Goal: Task Accomplishment & Management: Use online tool/utility

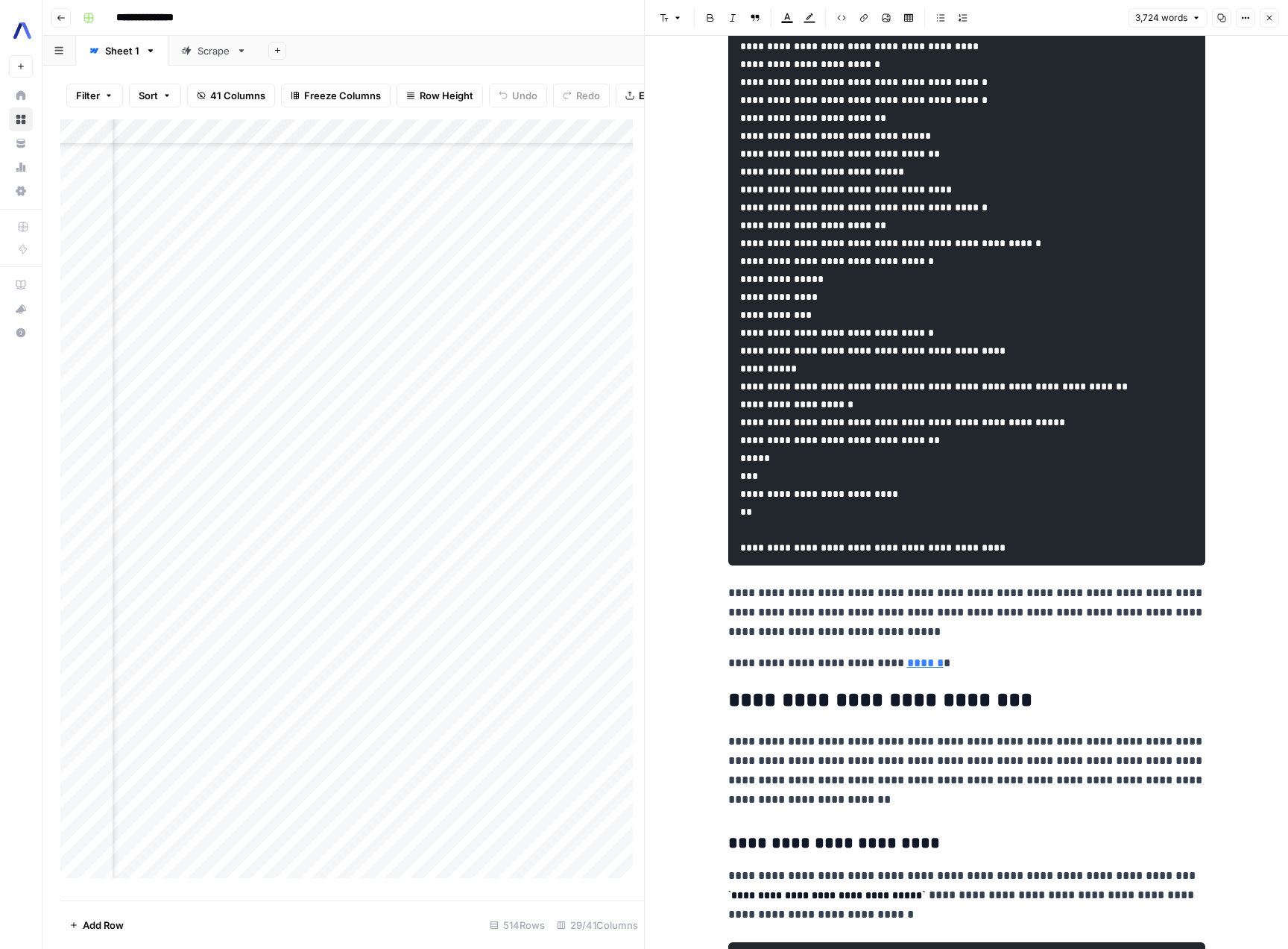
scroll to position [13338, 0]
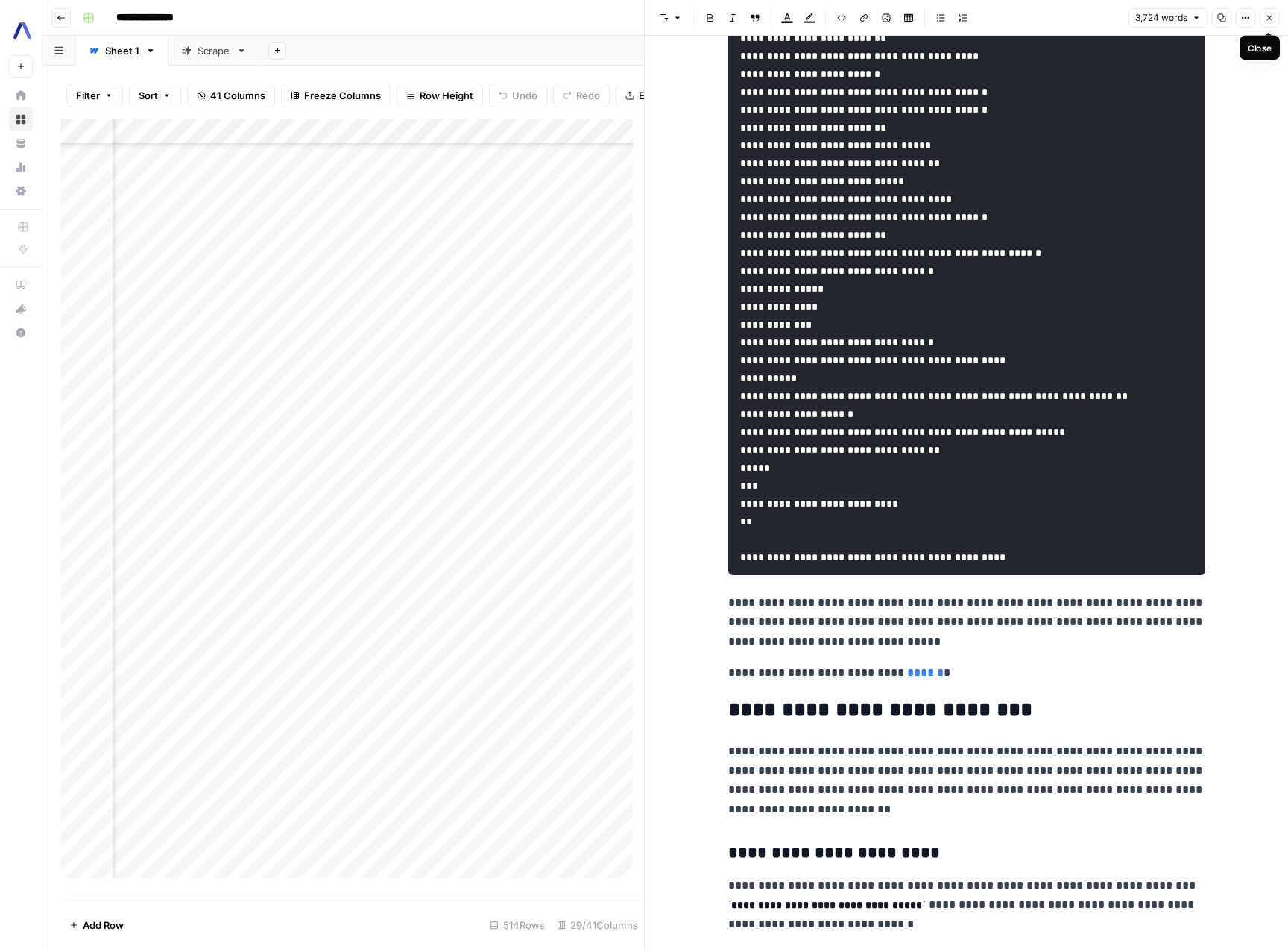
click at [1266, 22] on icon "button" at bounding box center [1270, 17] width 9 height 9
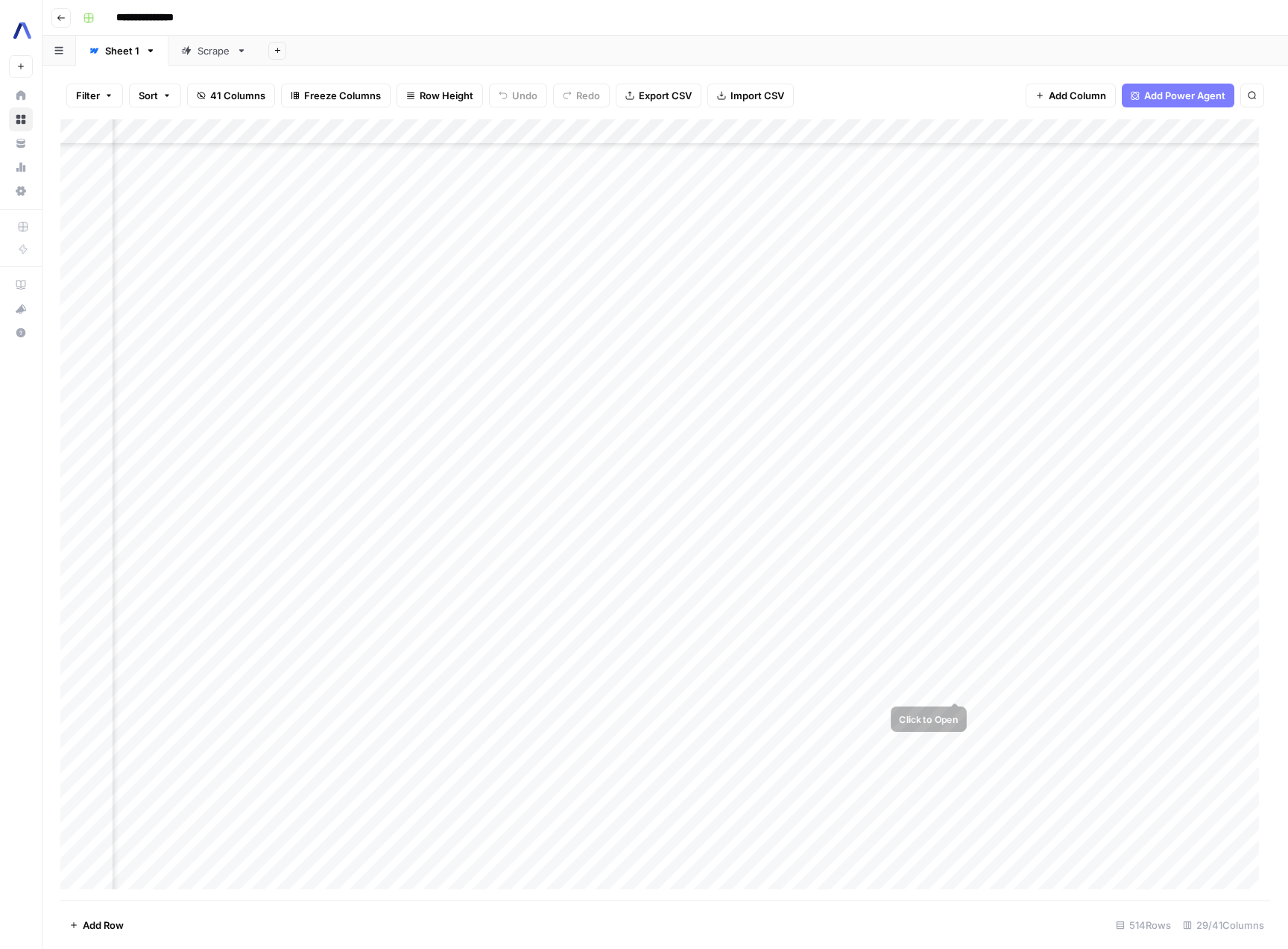
click at [1099, 710] on div "Add Column" at bounding box center [665, 510] width 1209 height 781
click at [1092, 129] on div "Add Column" at bounding box center [665, 510] width 1209 height 781
click at [1046, 280] on span "Edit Workflow" at bounding box center [1084, 278] width 130 height 15
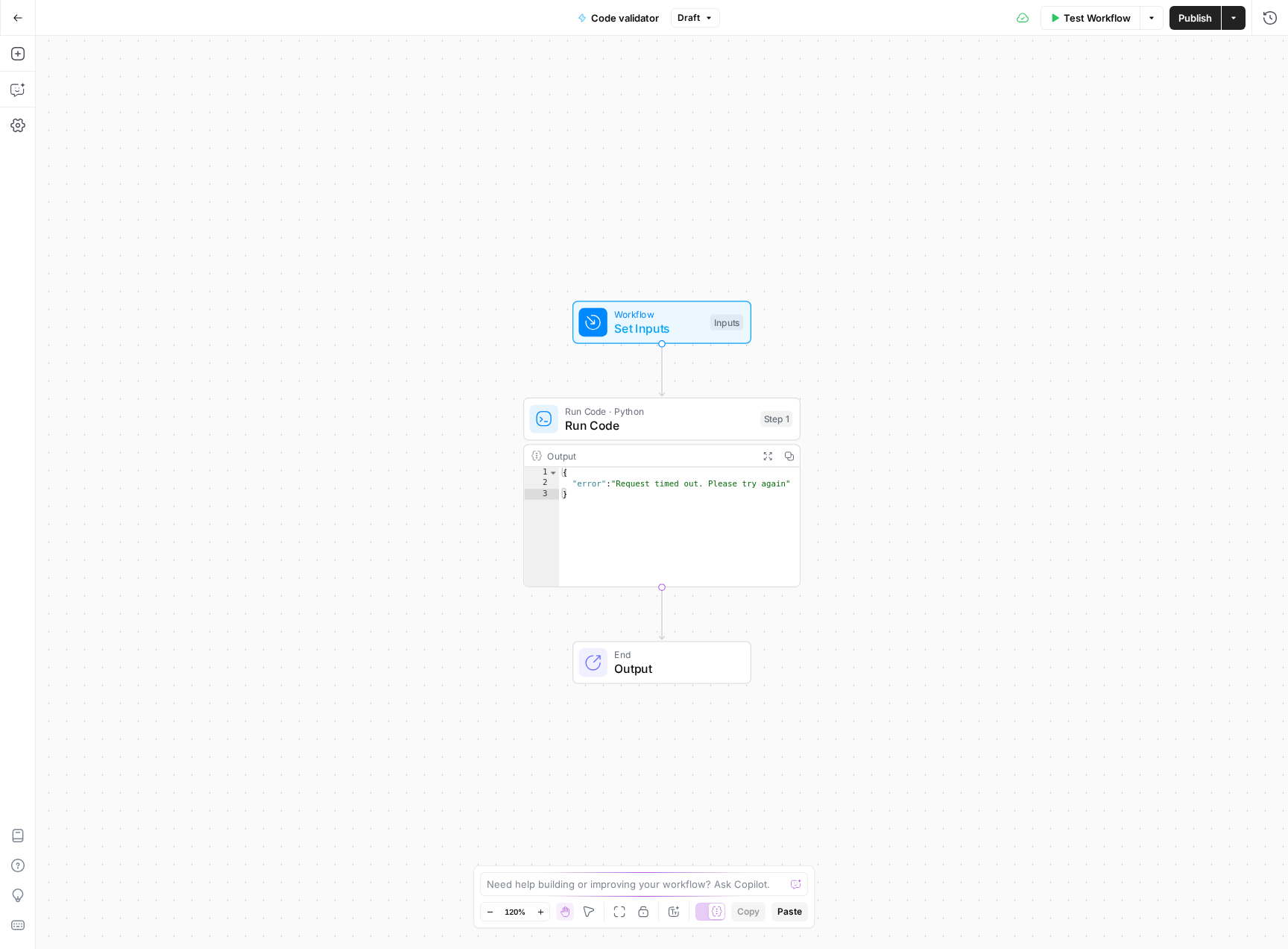
type textarea "*"
click at [647, 545] on div "{ "error" : "Request timed out. Please try again" }" at bounding box center [680, 537] width 241 height 141
click at [661, 407] on span "Run Code · Python" at bounding box center [659, 410] width 188 height 14
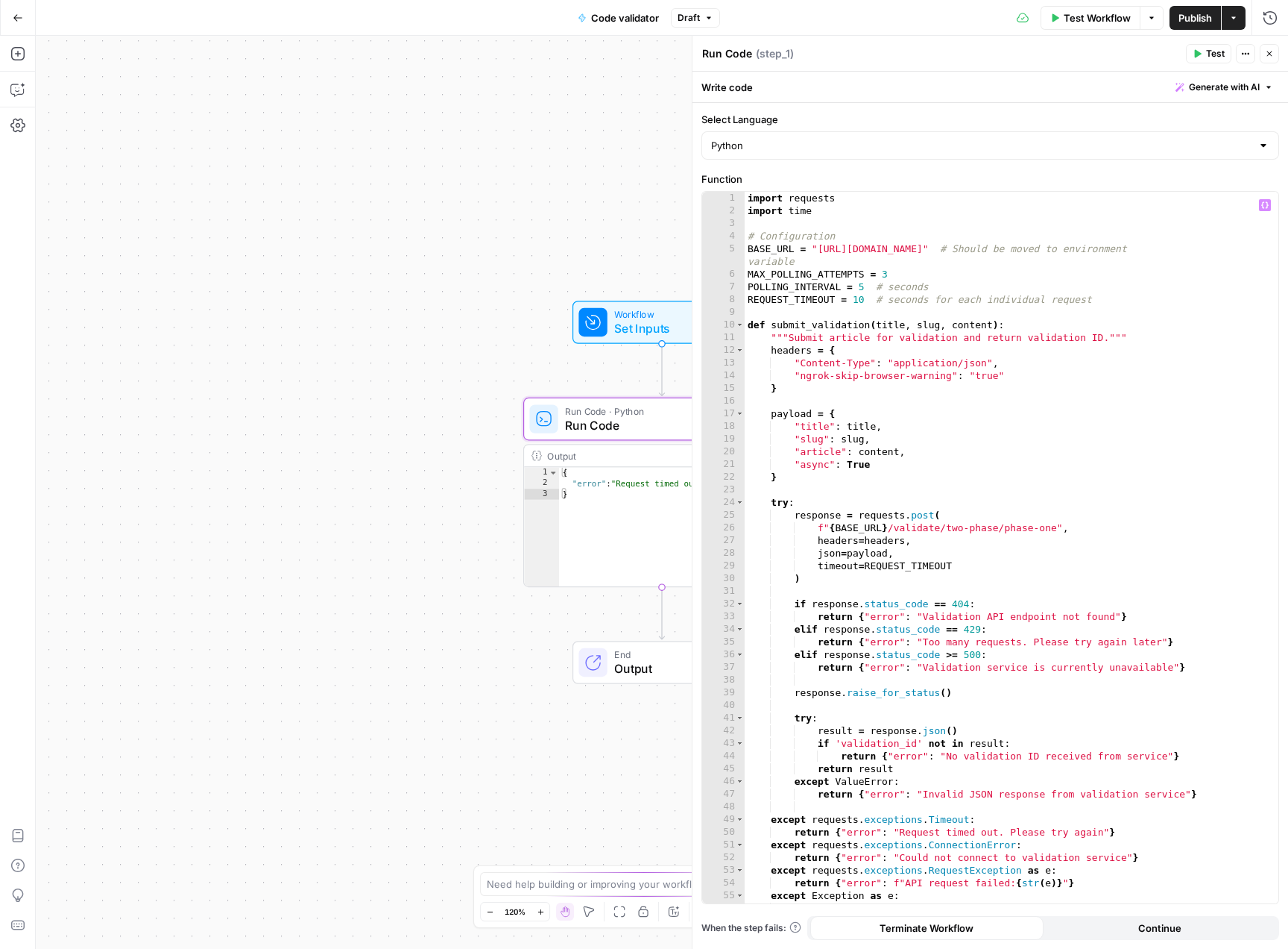
click at [644, 334] on span "Set Inputs" at bounding box center [659, 328] width 89 height 18
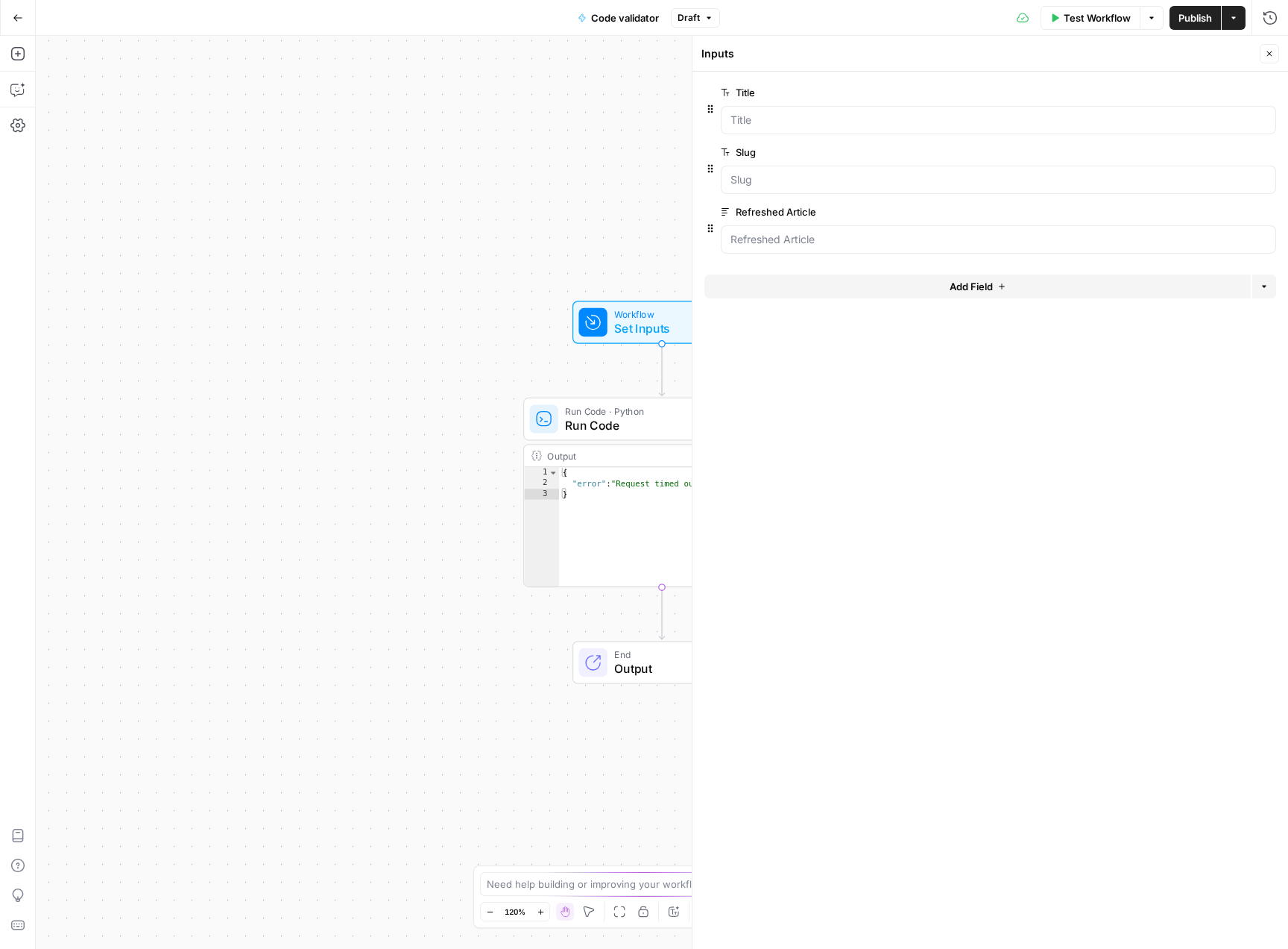
click at [1075, 10] on span "Test Workflow" at bounding box center [1097, 17] width 67 height 15
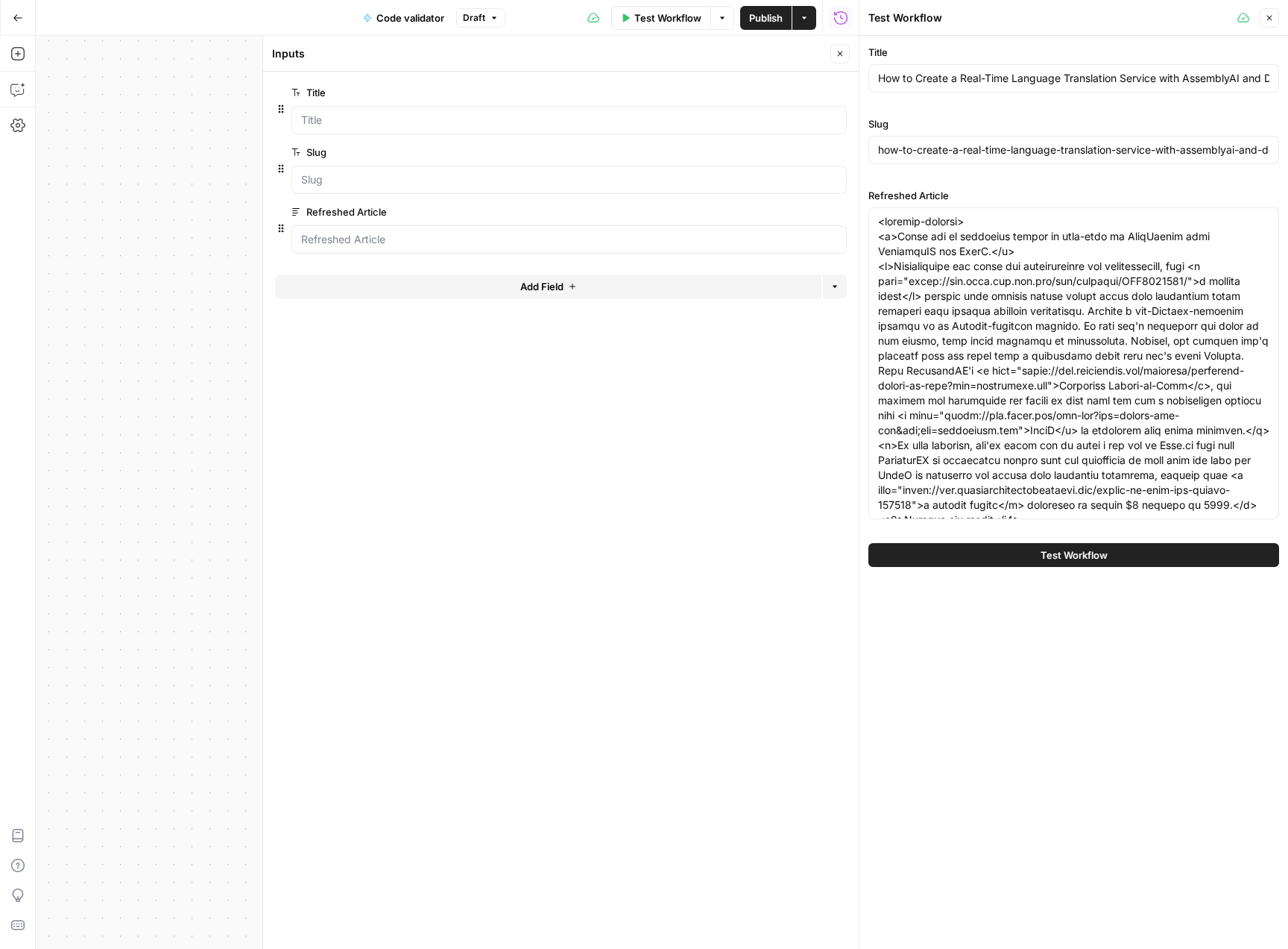
click at [1175, 560] on button "Test Workflow" at bounding box center [1073, 554] width 411 height 24
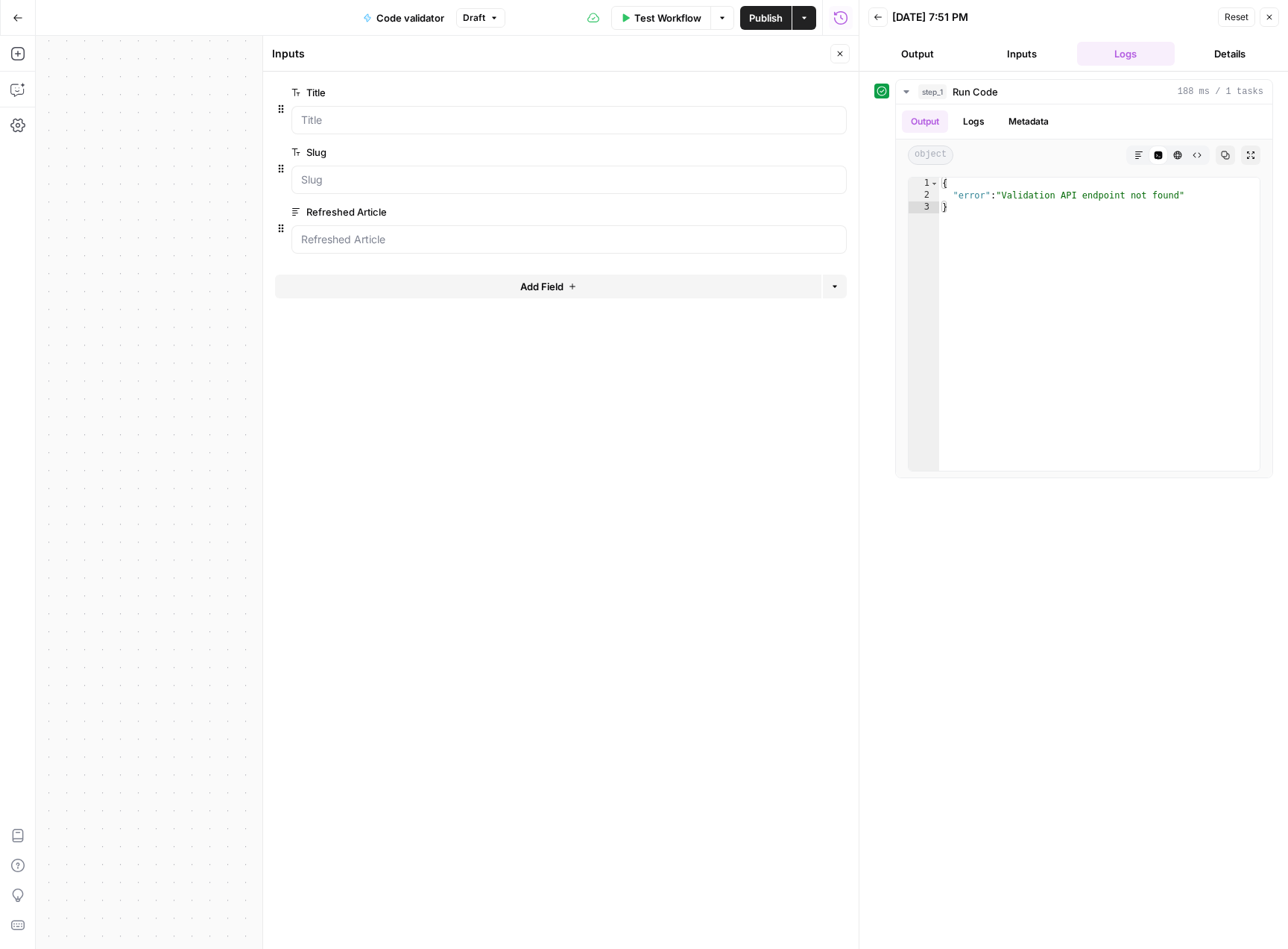
click at [682, 18] on span "Test Workflow" at bounding box center [668, 17] width 67 height 15
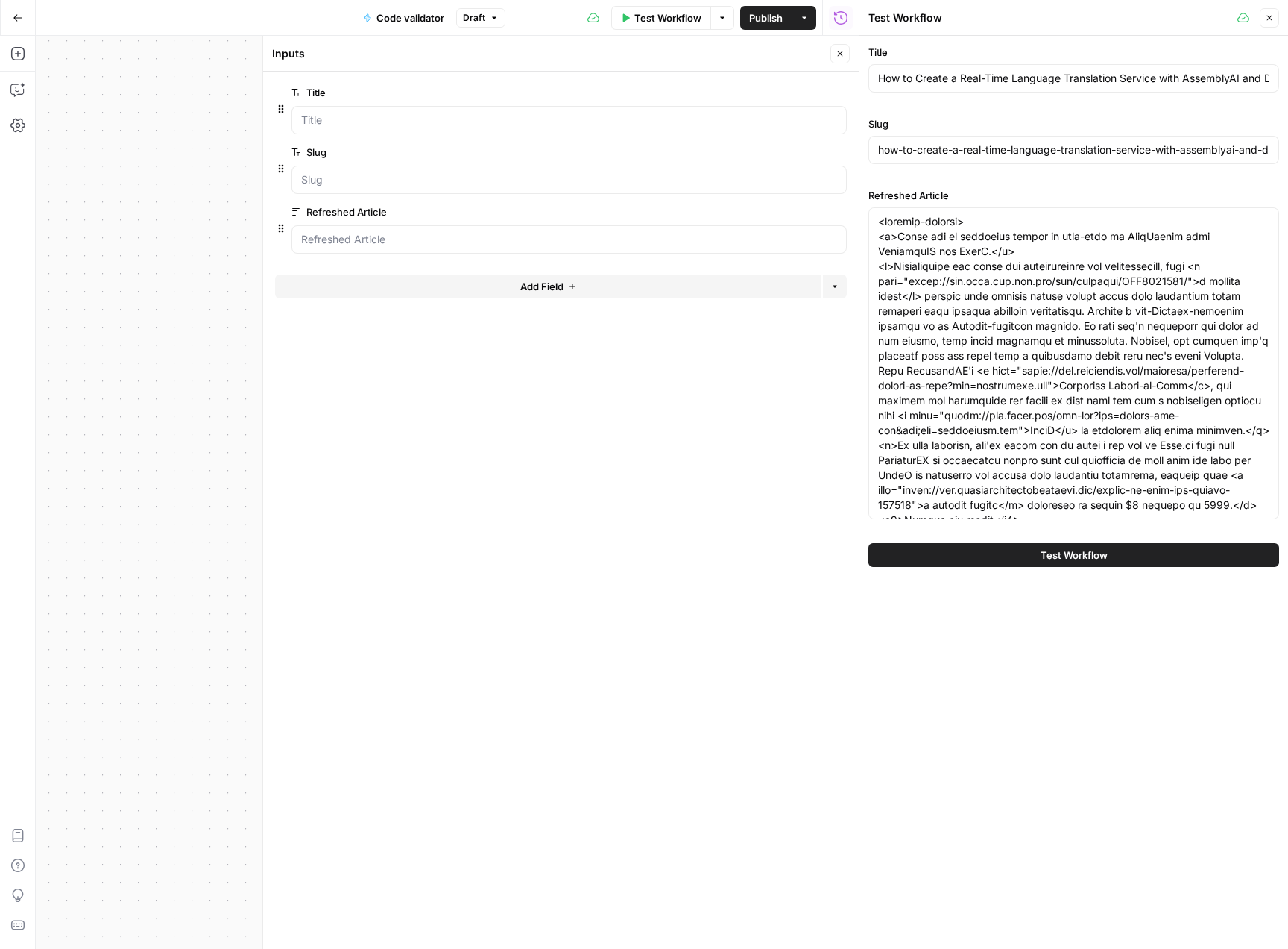
click at [1142, 554] on button "Test Workflow" at bounding box center [1073, 554] width 411 height 24
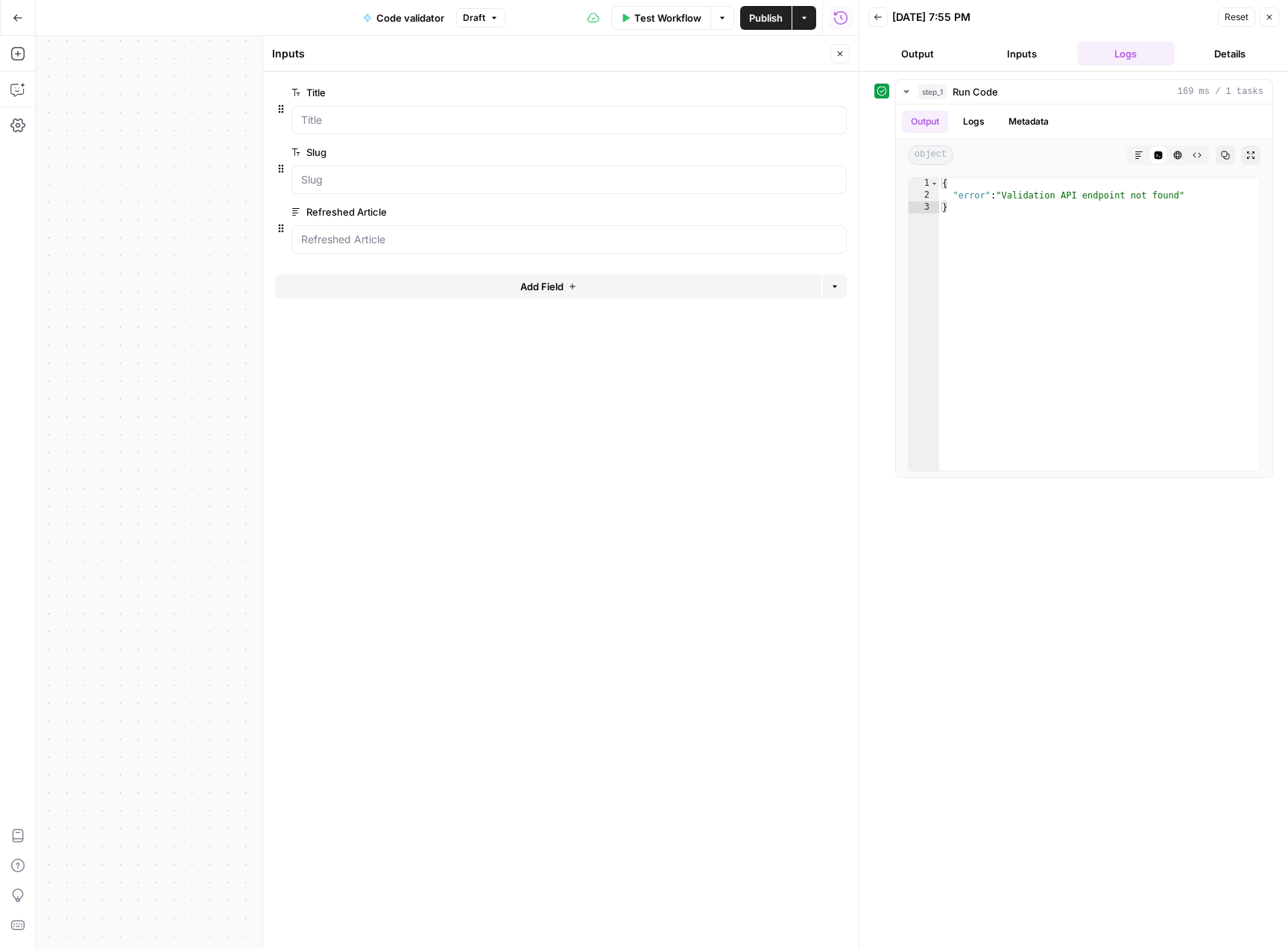
click at [1271, 21] on icon "button" at bounding box center [1270, 17] width 9 height 9
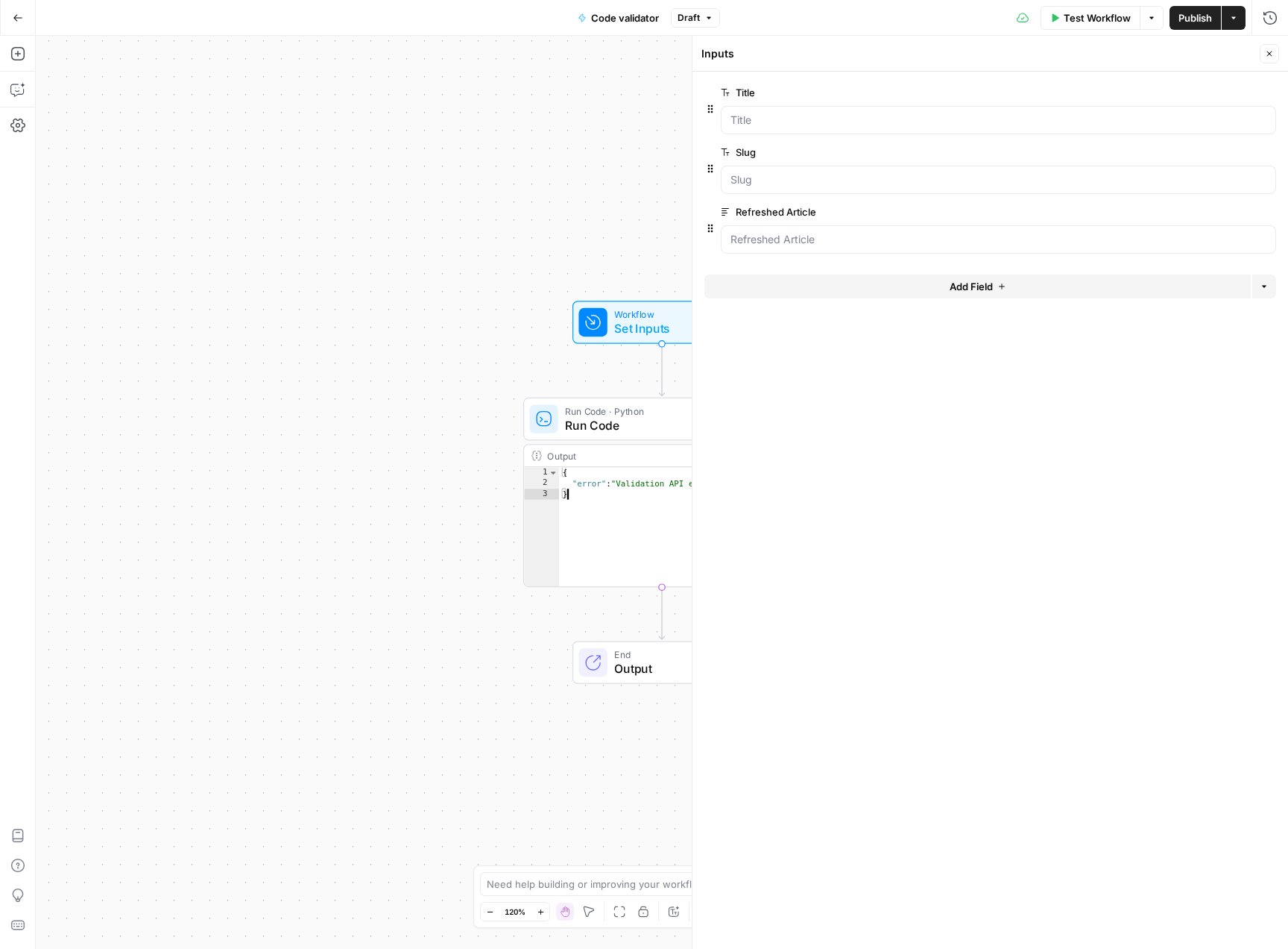
click at [660, 555] on div "{ "error" : "Validation API endpoint not found" }" at bounding box center [680, 537] width 241 height 141
click at [633, 422] on span "Run Code" at bounding box center [659, 425] width 188 height 18
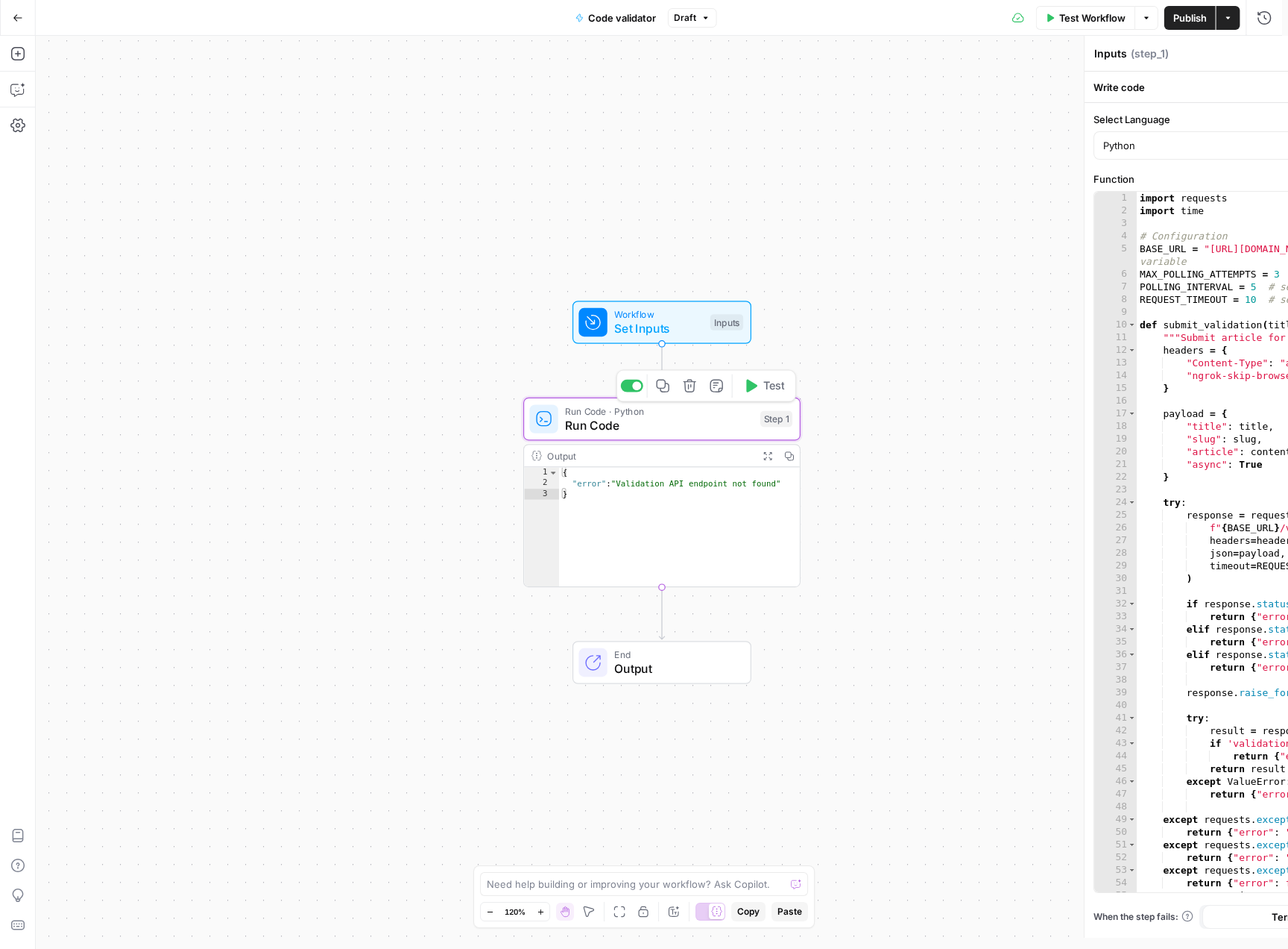
type textarea "Run Code"
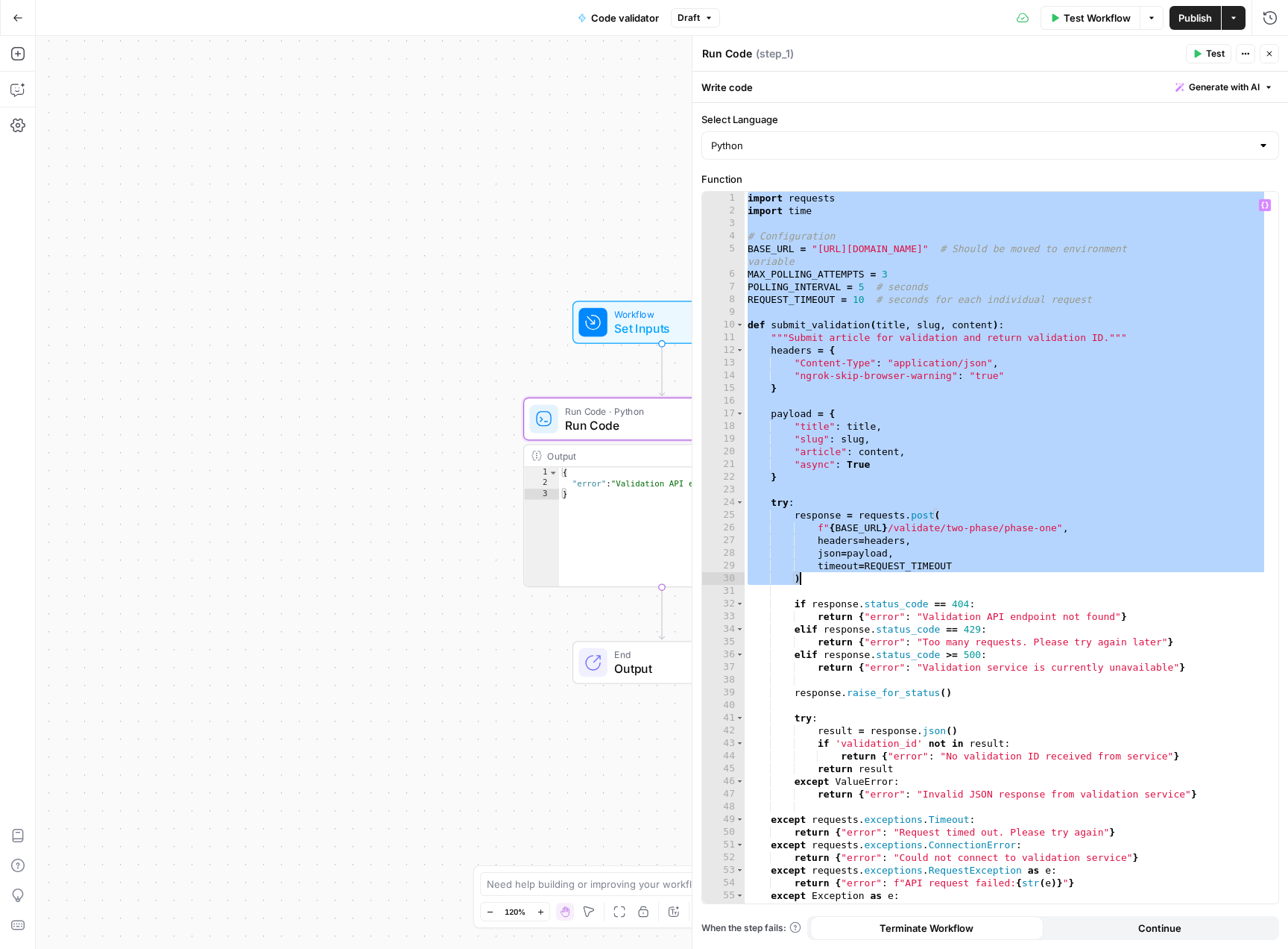
drag, startPoint x: 745, startPoint y: 196, endPoint x: 1102, endPoint y: 575, distance: 520.7
click at [1102, 575] on div "import requests import time # Configuration BASE_URL = "https://e6150bb37fc2.ng…" at bounding box center [1005, 560] width 523 height 737
type textarea "**********"
click at [989, 400] on div "import requests import time # Configuration BASE_URL = "https://e6150bb37fc2.ng…" at bounding box center [1005, 560] width 523 height 737
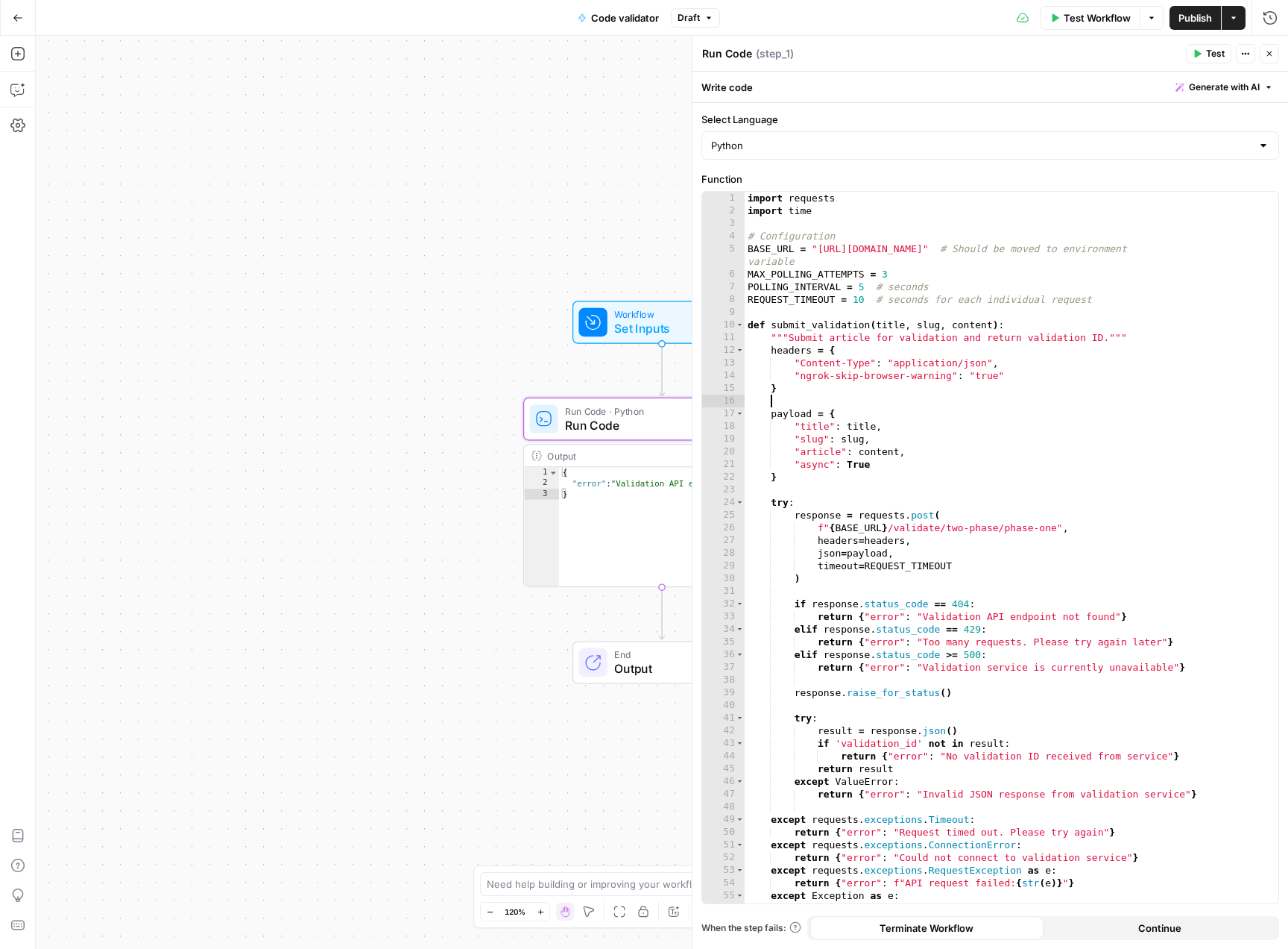
click at [839, 245] on div "import requests import time # Configuration BASE_URL = "https://e6150bb37fc2.ng…" at bounding box center [1005, 560] width 523 height 737
drag, startPoint x: 839, startPoint y: 245, endPoint x: 1011, endPoint y: 251, distance: 172.1
click at [1011, 251] on div "import requests import time # Configuration BASE_URL = "https://e6150bb37fc2.ng…" at bounding box center [1005, 560] width 523 height 737
paste textarea
click at [1094, 327] on div "import requests import time # Configuration BASE_URL = "[URL][DOMAIN_NAME]" # S…" at bounding box center [1005, 560] width 523 height 737
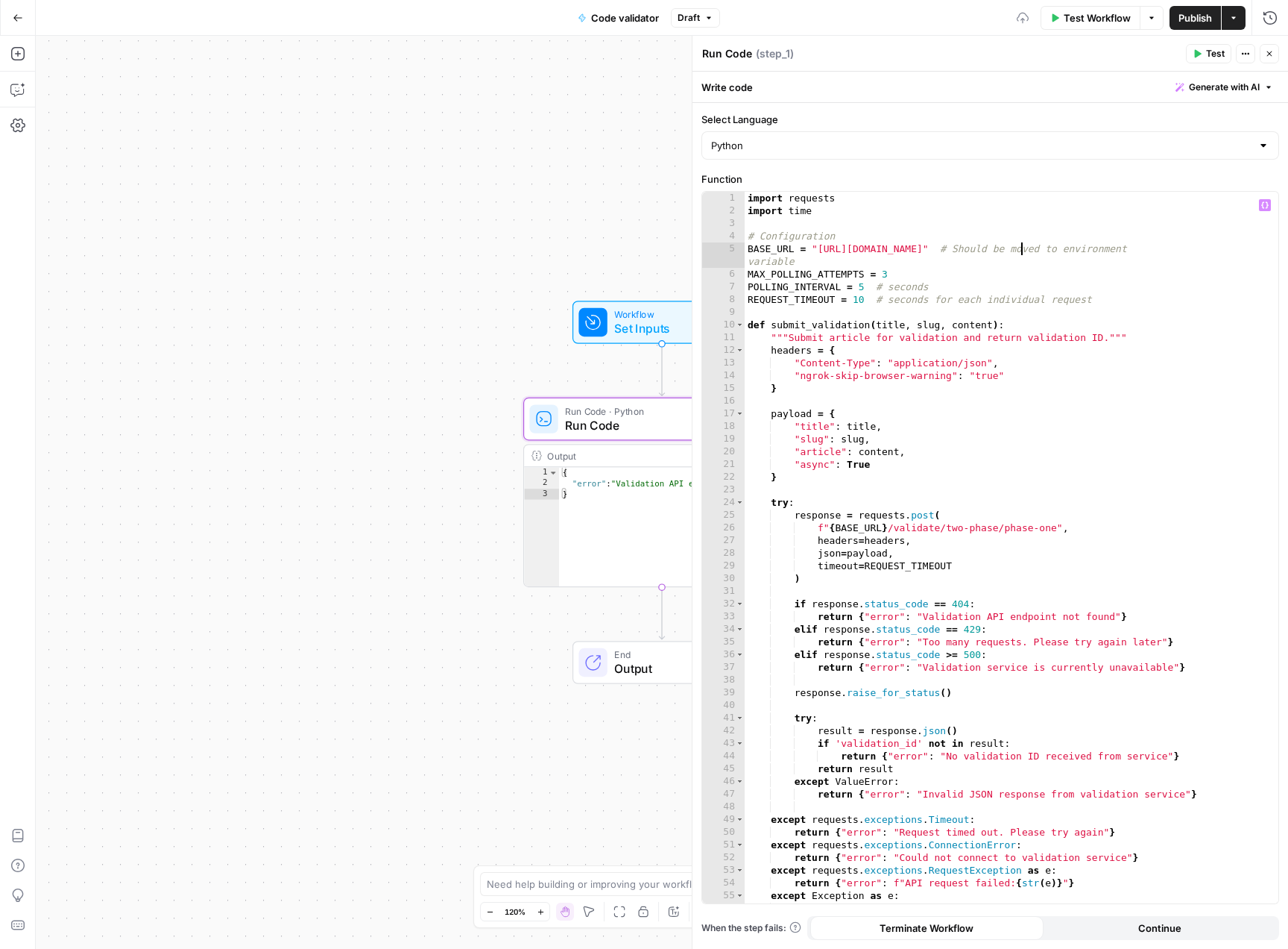
type textarea "**********"
click at [1265, 54] on button "Close" at bounding box center [1270, 53] width 19 height 19
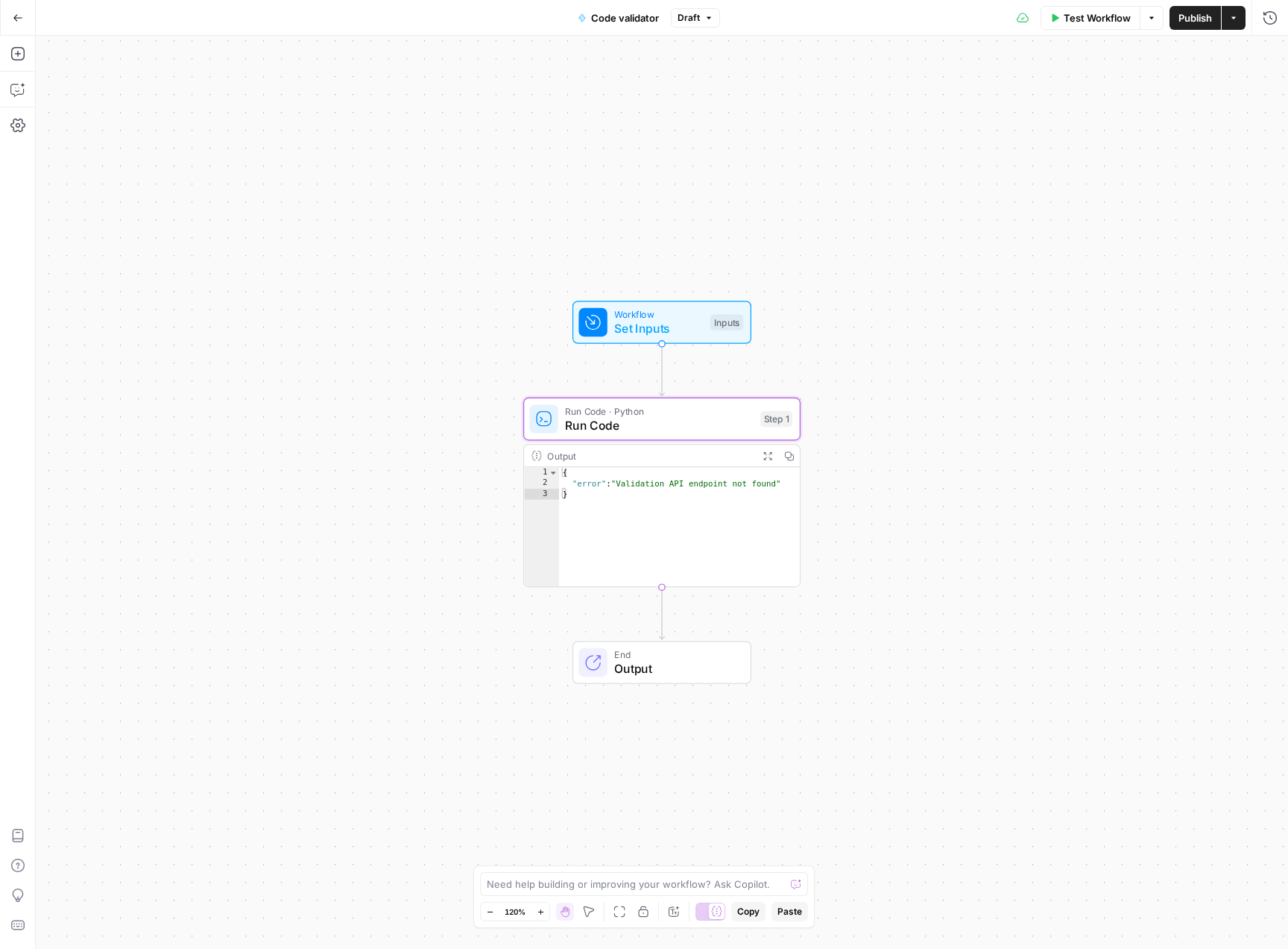
click at [1094, 21] on span "Test Workflow" at bounding box center [1097, 17] width 67 height 15
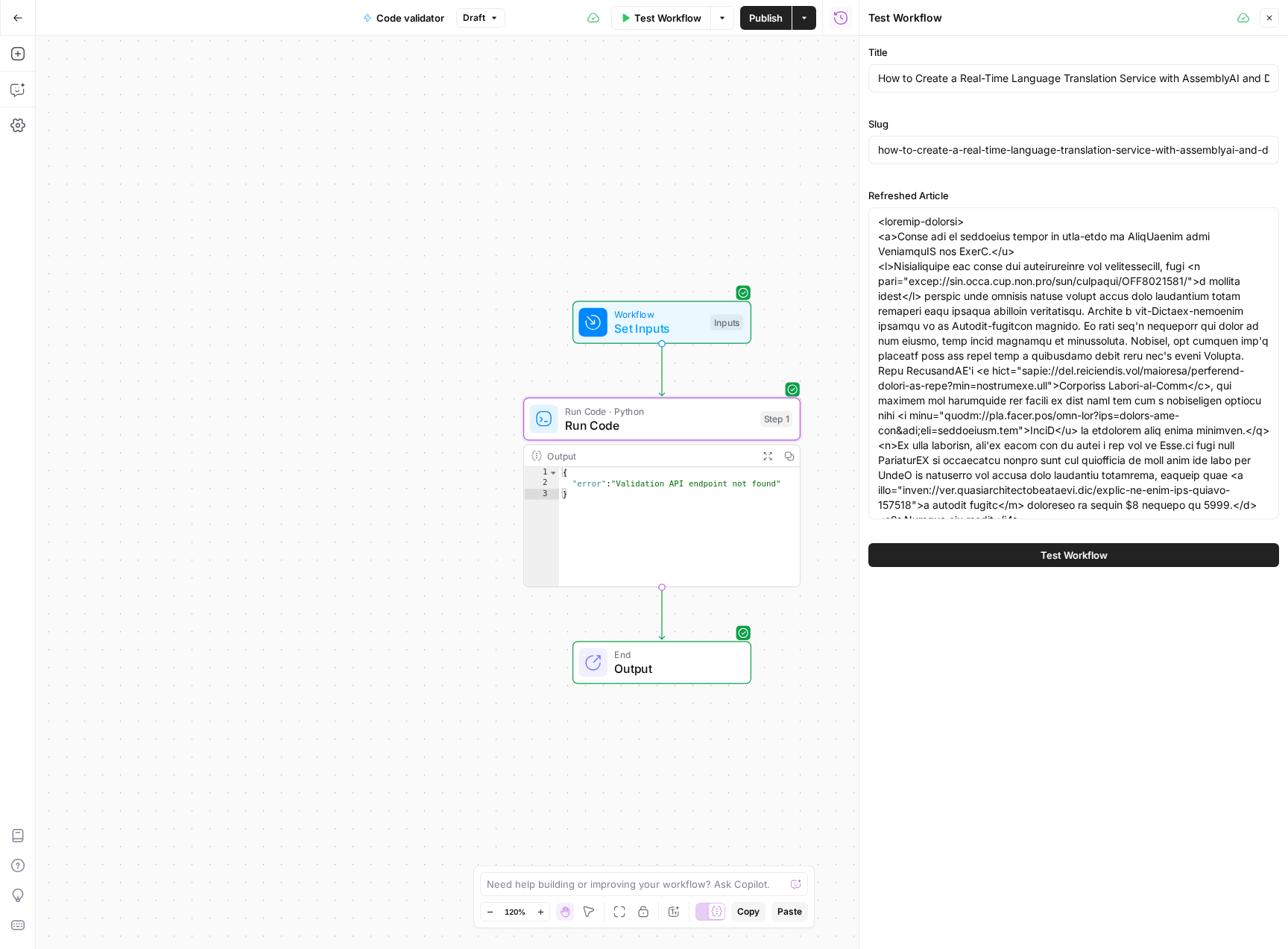
click at [1079, 538] on div "Test Workflow" at bounding box center [1073, 555] width 411 height 42
click at [1250, 550] on button "Test Workflow" at bounding box center [1073, 554] width 411 height 24
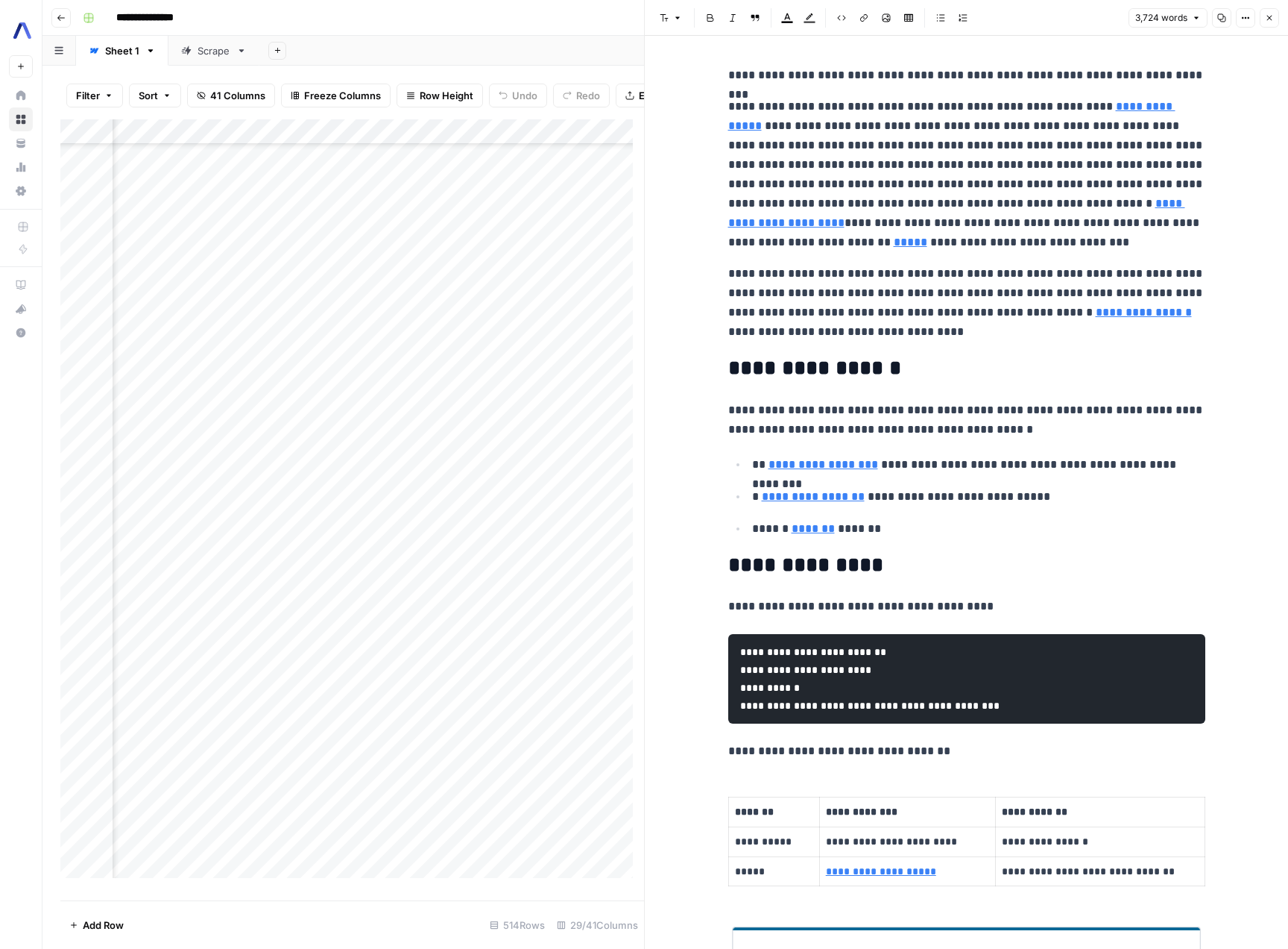
click at [1273, 18] on span "Close" at bounding box center [1273, 18] width 1 height 1
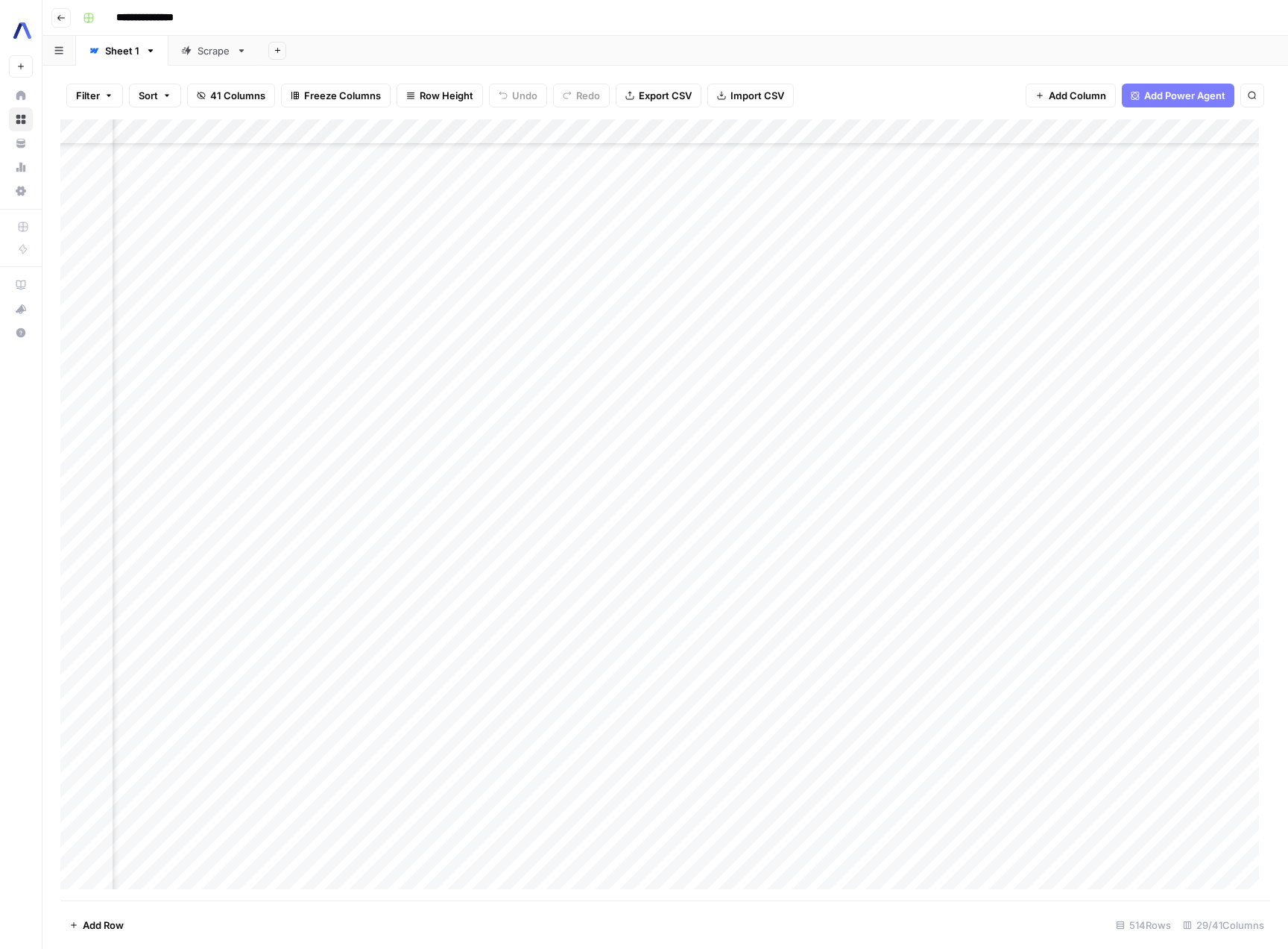
scroll to position [1406, 2892]
click at [956, 175] on div "Add Column" at bounding box center [665, 510] width 1209 height 781
click at [1001, 134] on div "Add Column" at bounding box center [665, 510] width 1209 height 781
click at [1045, 44] on div "Add Sheet" at bounding box center [773, 51] width 1029 height 30
click at [1011, 126] on div "Add Column" at bounding box center [665, 510] width 1209 height 781
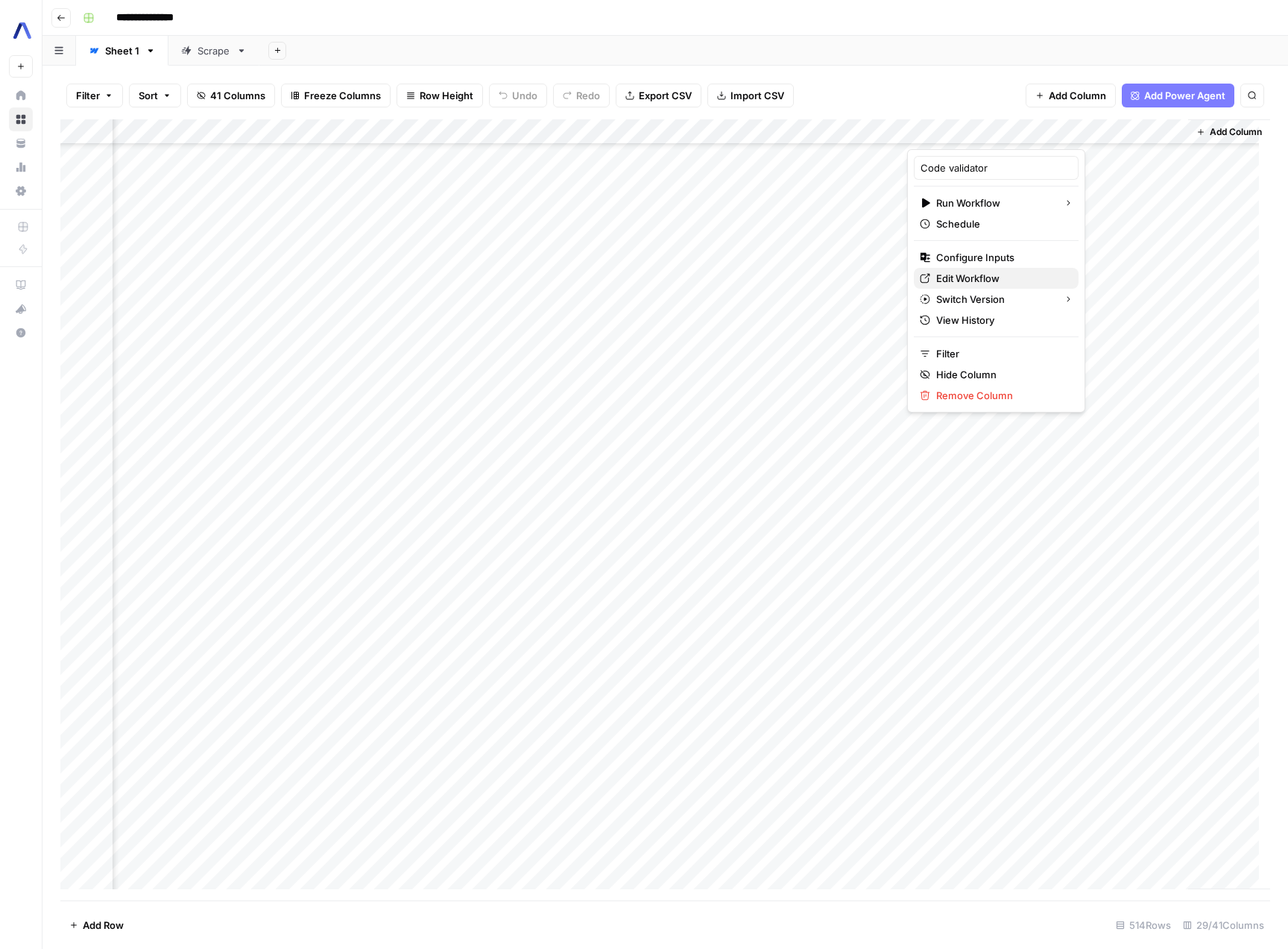
click at [954, 275] on span "Edit Workflow" at bounding box center [1001, 278] width 130 height 15
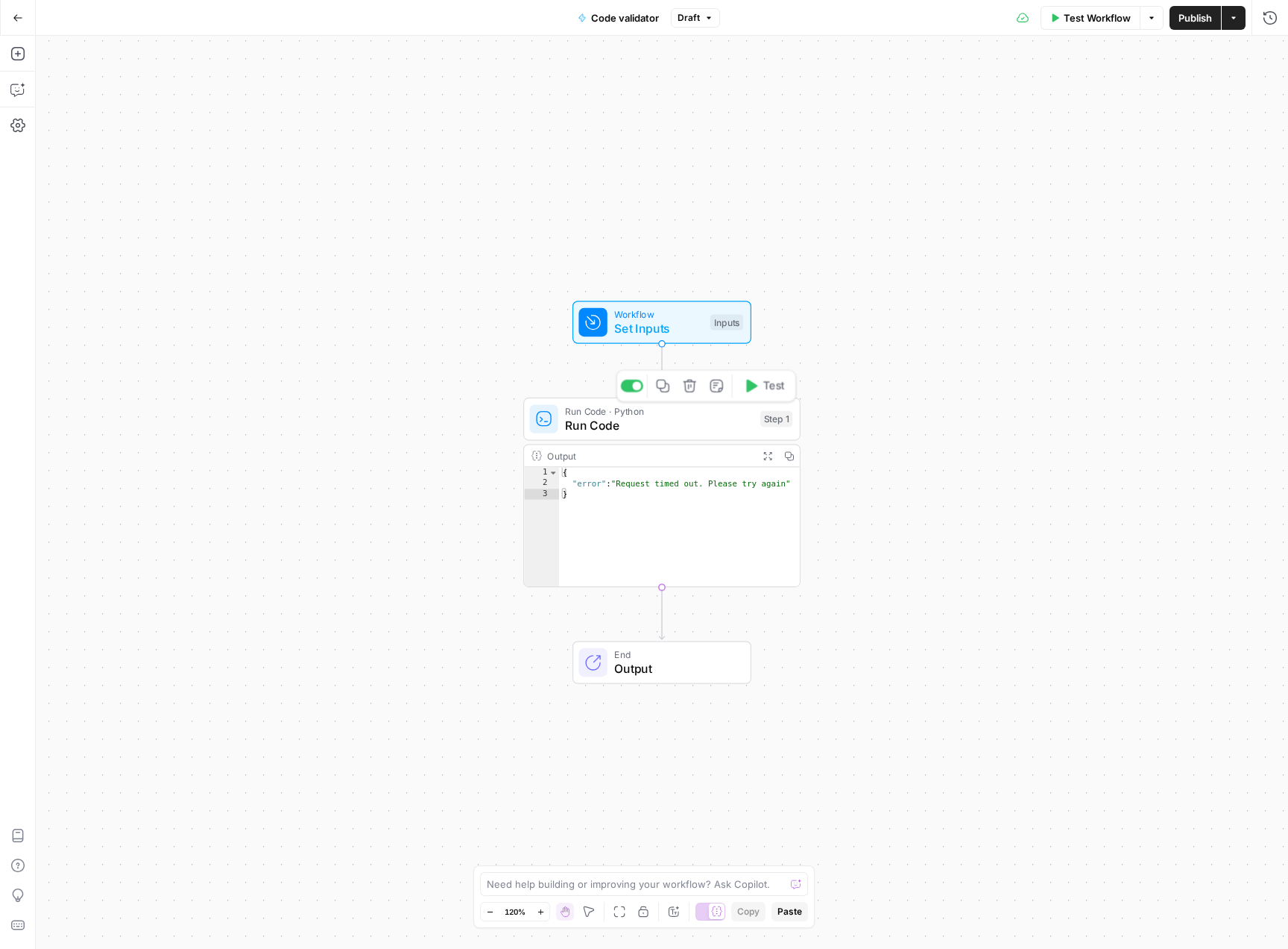
click at [641, 416] on span "Run Code" at bounding box center [659, 425] width 188 height 18
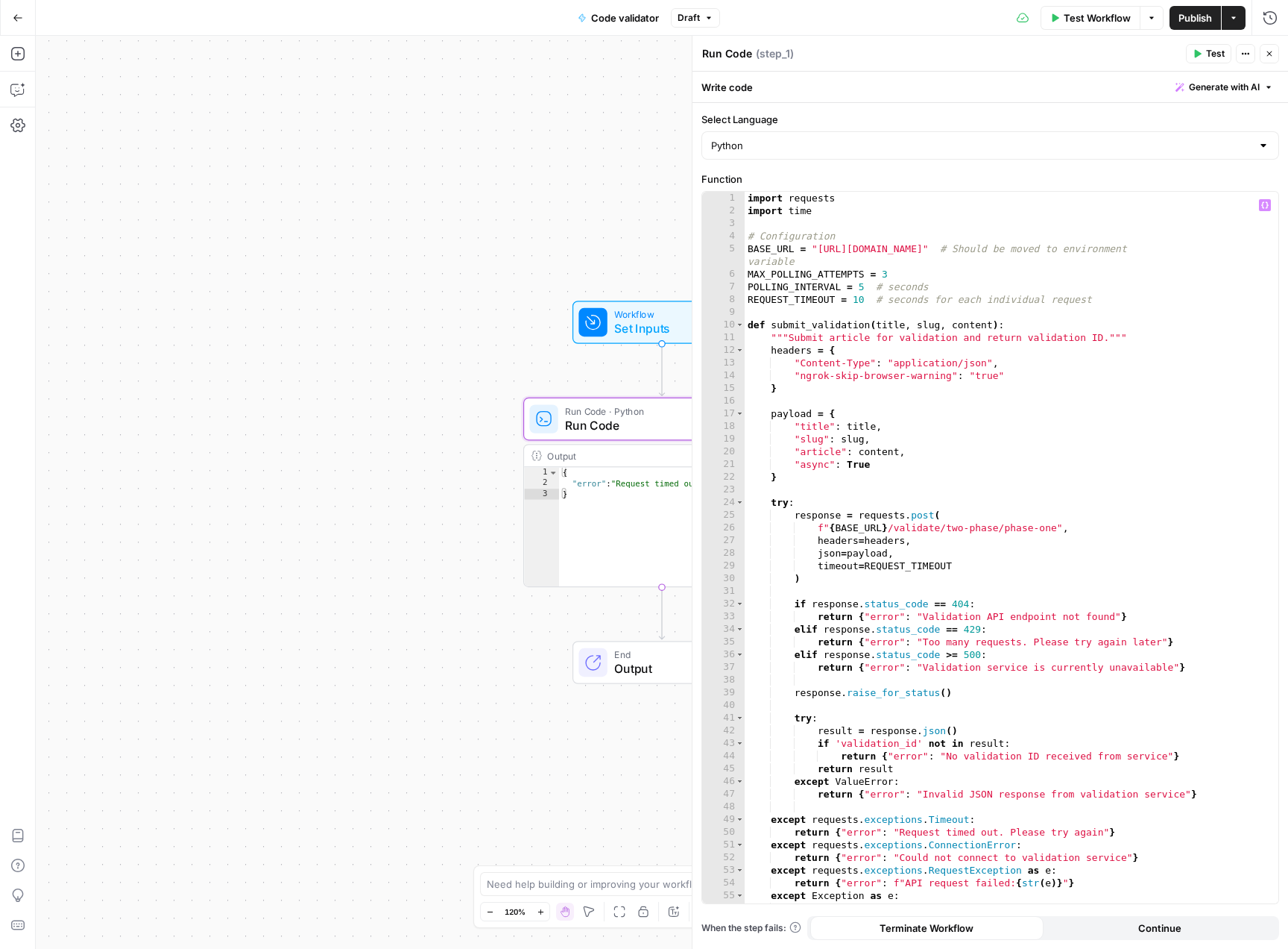
click at [841, 247] on div "import requests import time # Configuration BASE_URL = "[URL][DOMAIN_NAME]" # S…" at bounding box center [1005, 560] width 523 height 737
drag, startPoint x: 841, startPoint y: 247, endPoint x: 1015, endPoint y: 251, distance: 174.0
click at [1015, 251] on div "import requests import time # Configuration BASE_URL = "[URL][DOMAIN_NAME]" # S…" at bounding box center [1005, 560] width 523 height 737
paste textarea
click at [1085, 275] on div "import requests import time # Configuration BASE_URL = "[URL][DOMAIN_NAME]" # S…" at bounding box center [1005, 560] width 523 height 737
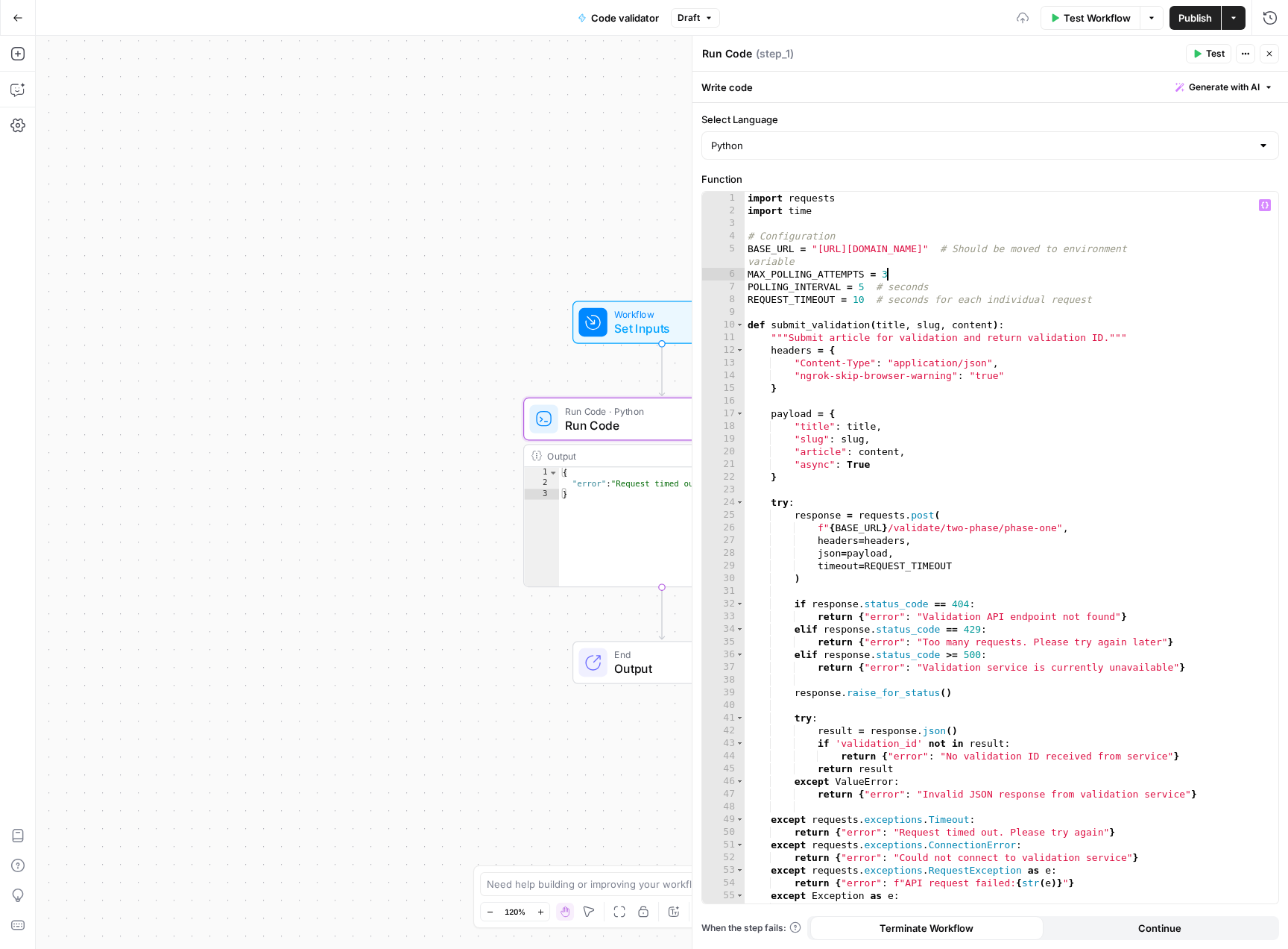
type textarea "**********"
click at [905, 130] on div "Select Language Python" at bounding box center [990, 135] width 578 height 48
click at [1266, 54] on icon "button" at bounding box center [1270, 53] width 9 height 9
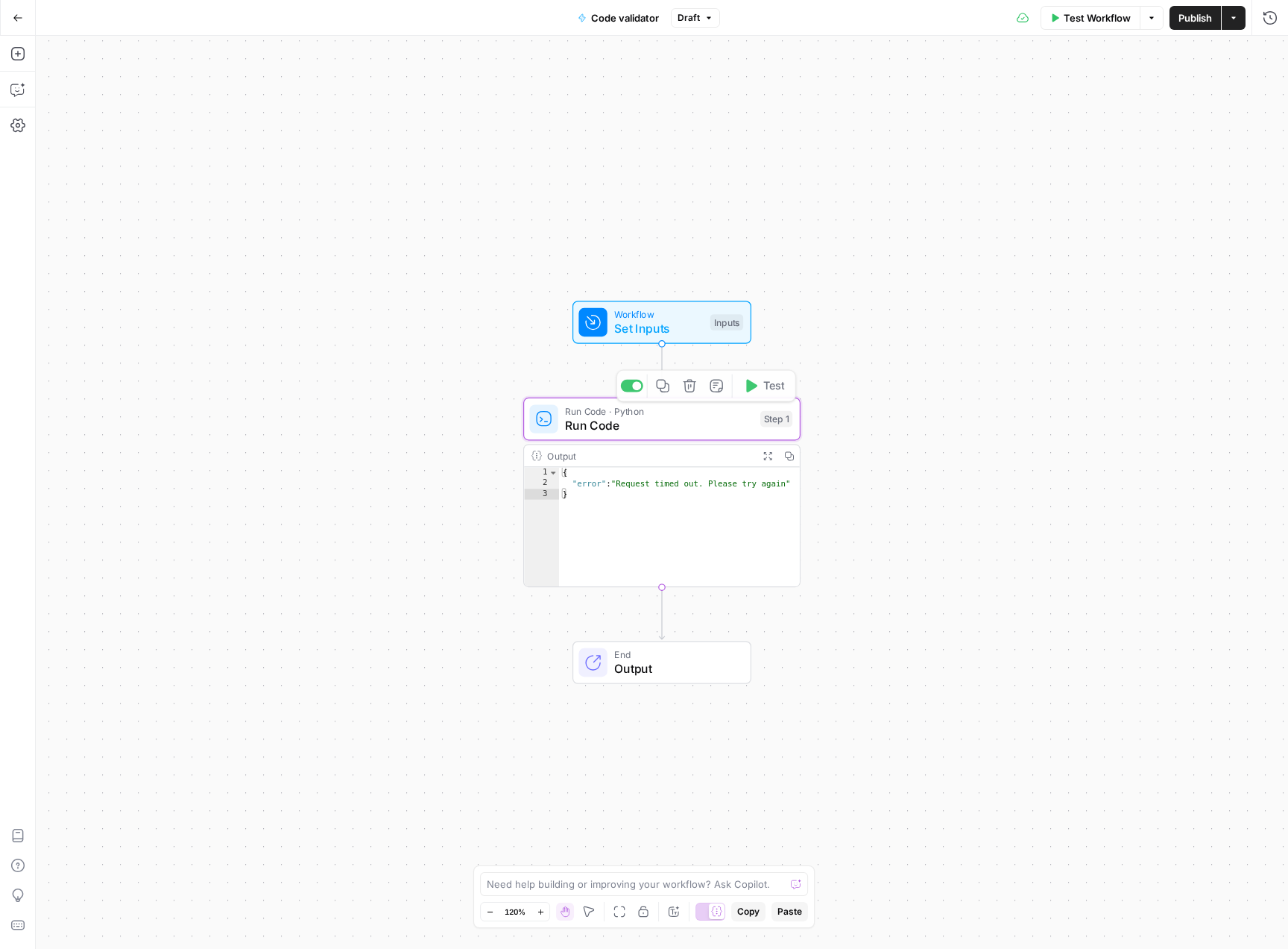
click at [664, 313] on span "Workflow" at bounding box center [659, 314] width 89 height 14
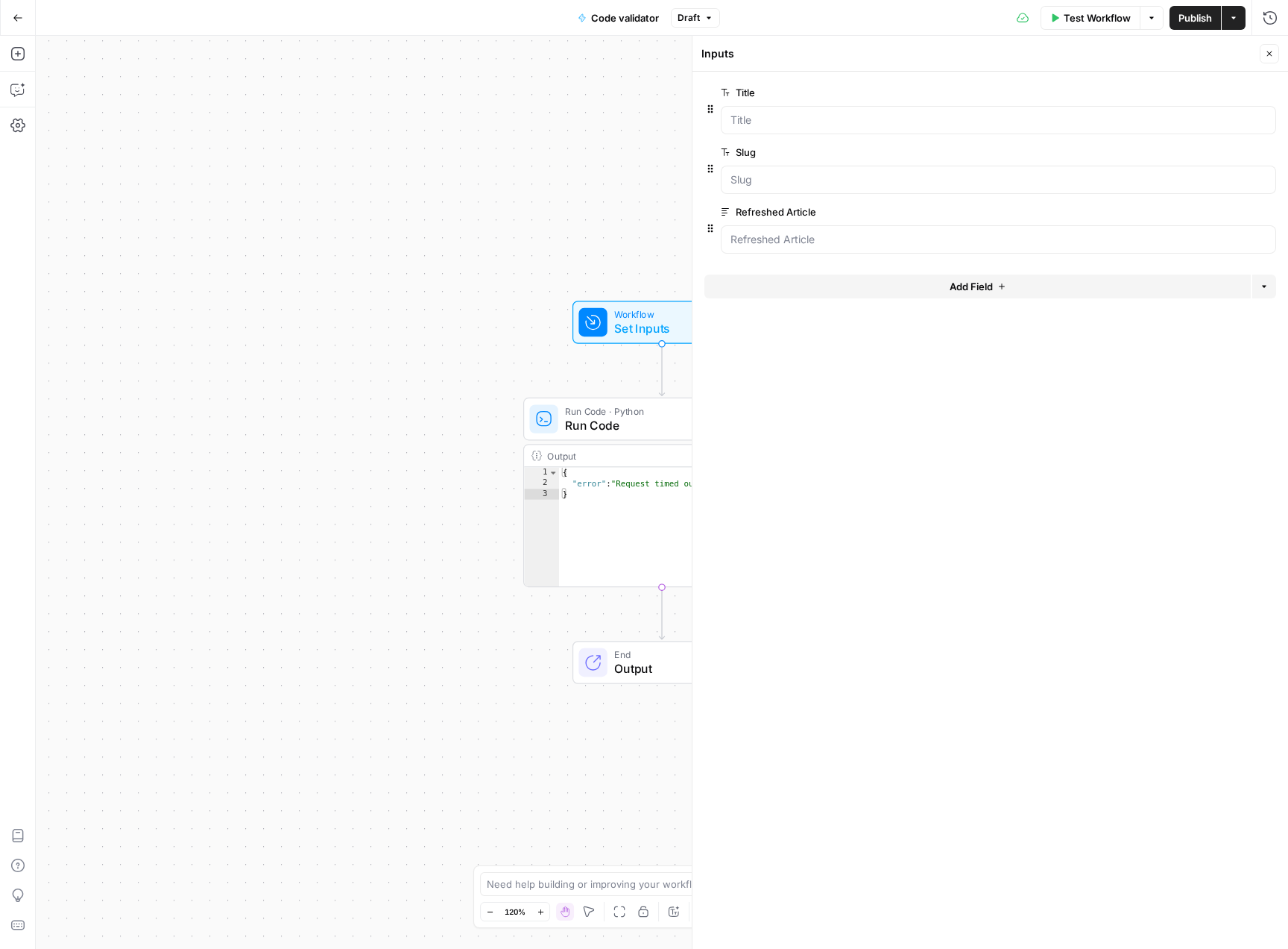
drag, startPoint x: 606, startPoint y: 183, endPoint x: 1123, endPoint y: 95, distance: 524.4
click at [606, 183] on div "Workflow Set Inputs Inputs Run Code · Python Run Code Step 1 Output Expand Outp…" at bounding box center [661, 492] width 1252 height 913
click at [1271, 54] on icon "button" at bounding box center [1270, 54] width 5 height 5
click at [1086, 33] on div "Test Workflow Options Publish Actions Run History" at bounding box center [1004, 17] width 569 height 35
click at [1083, 20] on span "Test Workflow" at bounding box center [1097, 17] width 67 height 15
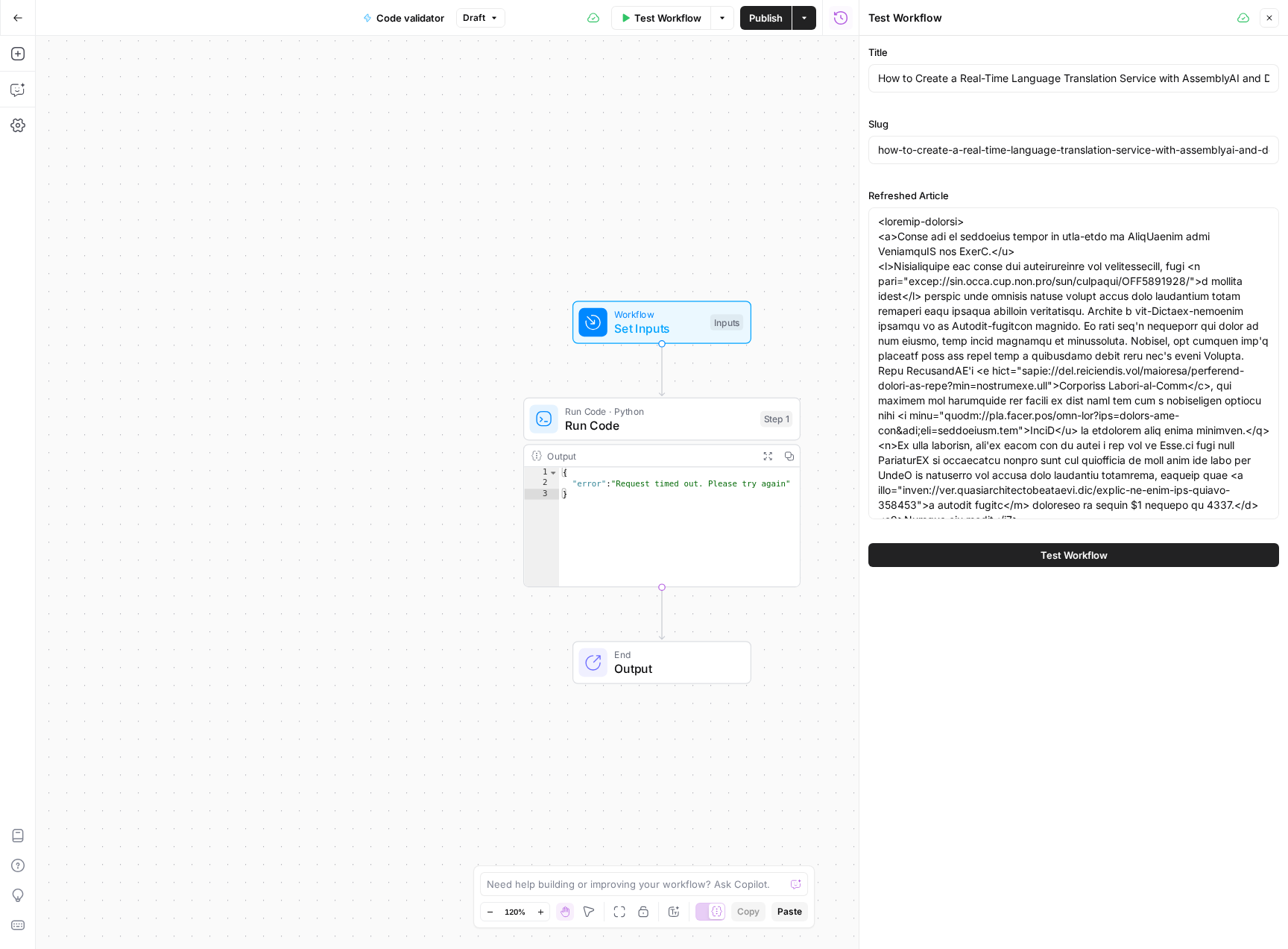
click at [1072, 547] on span "Test Workflow" at bounding box center [1074, 554] width 67 height 15
